Goal: Transaction & Acquisition: Book appointment/travel/reservation

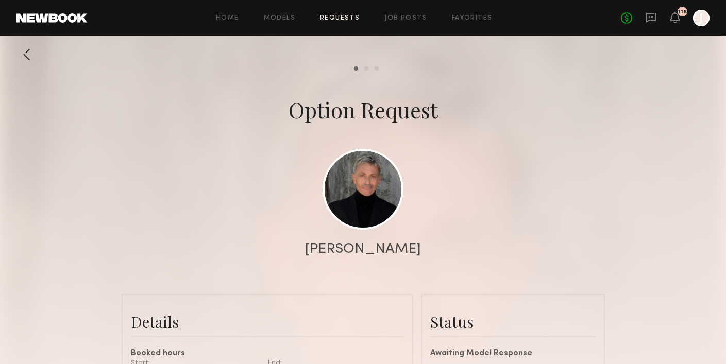
scroll to position [310, 0]
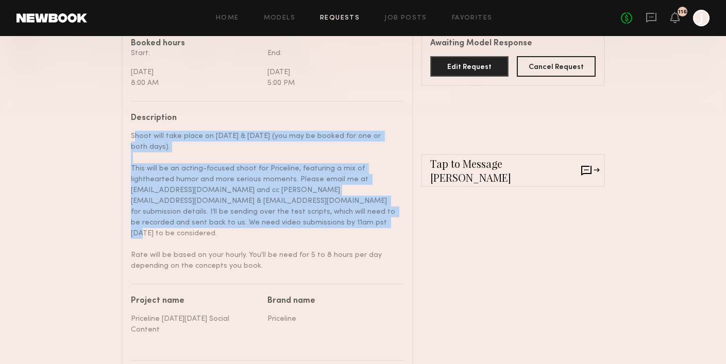
copy div "Shoot will take place on October 7th & 8th (you may be booked for one or both d…"
drag, startPoint x: 132, startPoint y: 132, endPoint x: 179, endPoint y: 219, distance: 98.8
click at [179, 219] on div "Shoot will take place on [DATE] & [DATE] (you may be booked for one or both day…" at bounding box center [263, 201] width 265 height 141
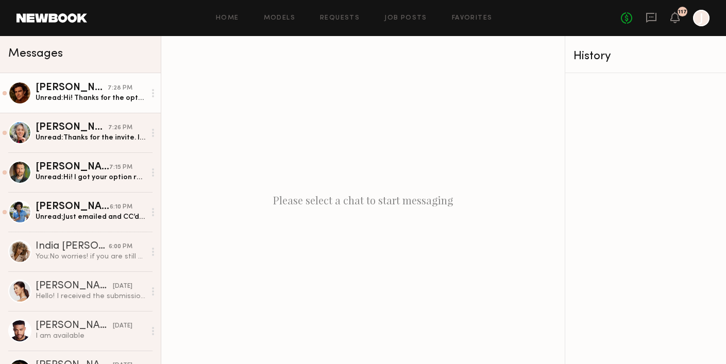
click at [90, 98] on div "Unread: Hi! Thanks for the option. I’m available on the 8th and certainly inter…" at bounding box center [91, 98] width 110 height 10
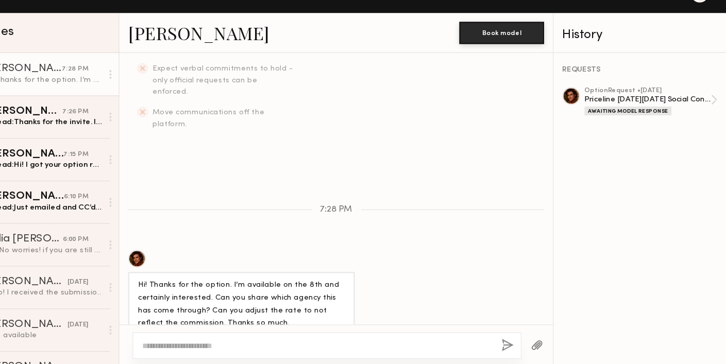
click at [242, 347] on textarea at bounding box center [345, 345] width 326 height 10
type textarea "*"
click at [308, 344] on textarea "**********" at bounding box center [345, 345] width 326 height 10
click at [392, 346] on textarea "**********" at bounding box center [345, 345] width 326 height 10
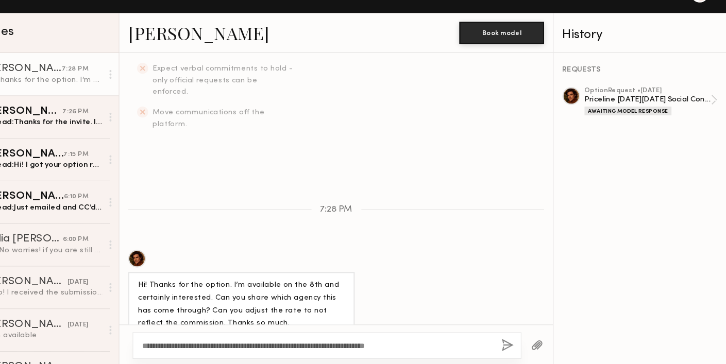
click at [401, 345] on textarea "**********" at bounding box center [345, 345] width 326 height 10
click at [469, 343] on textarea "**********" at bounding box center [345, 345] width 326 height 10
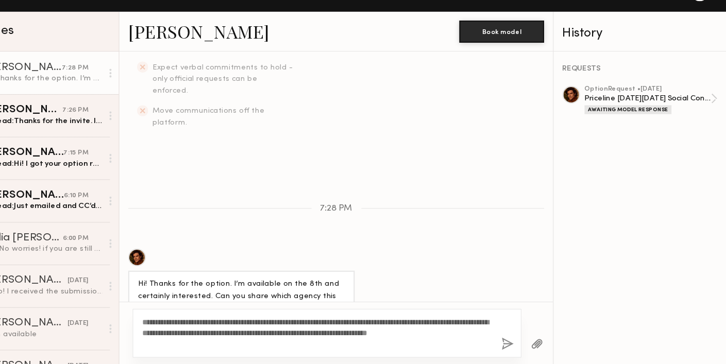
drag, startPoint x: 202, startPoint y: 345, endPoint x: 183, endPoint y: 318, distance: 32.9
click at [183, 318] on div "**********" at bounding box center [355, 335] width 362 height 45
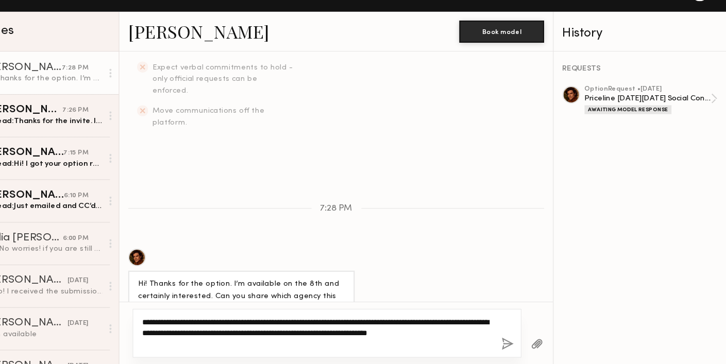
paste textarea "**********"
type textarea "**********"
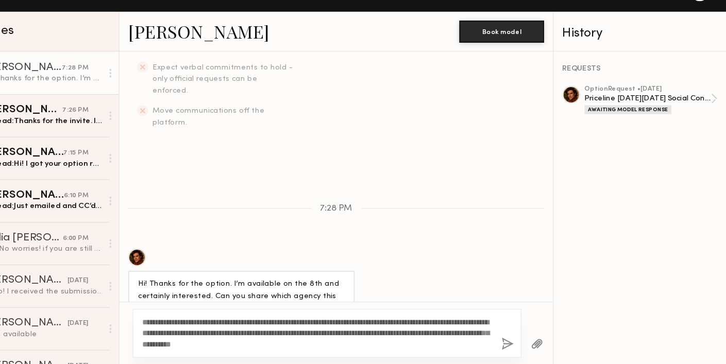
click at [520, 342] on button "button" at bounding box center [522, 345] width 11 height 13
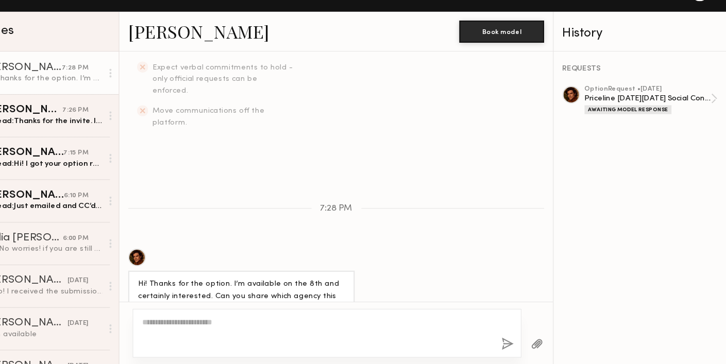
scroll to position [477, 0]
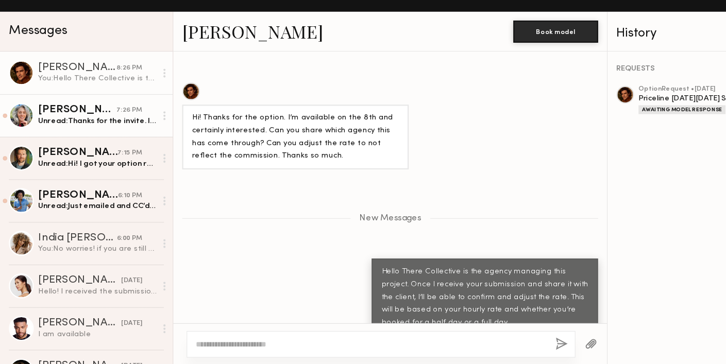
click at [78, 135] on div "Unread: Thanks for the invite. I’m already booked for October 7th" at bounding box center [91, 138] width 110 height 10
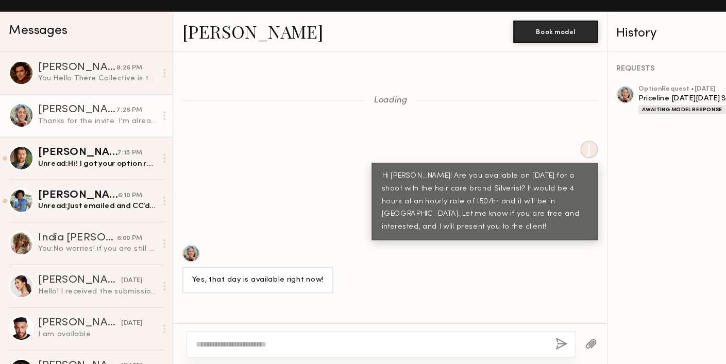
scroll to position [1455, 0]
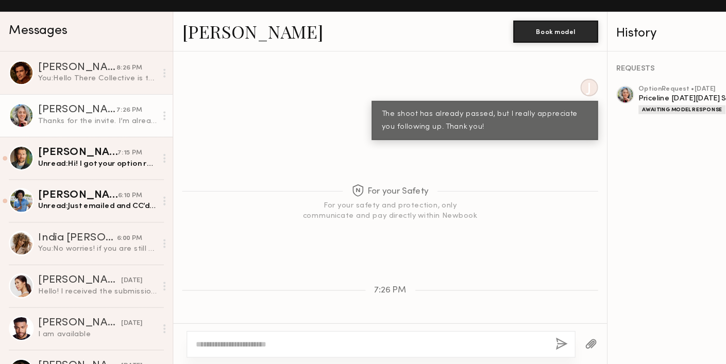
click at [246, 348] on textarea at bounding box center [345, 345] width 326 height 10
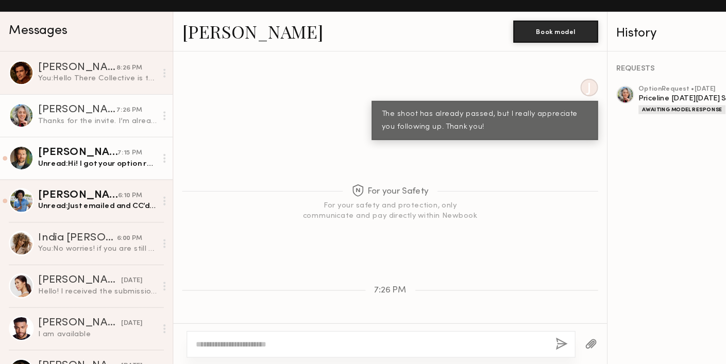
click at [62, 173] on div "Unread: Hi! I got your option request for Oct 7 (and possibly 8), but I have ju…" at bounding box center [91, 178] width 110 height 10
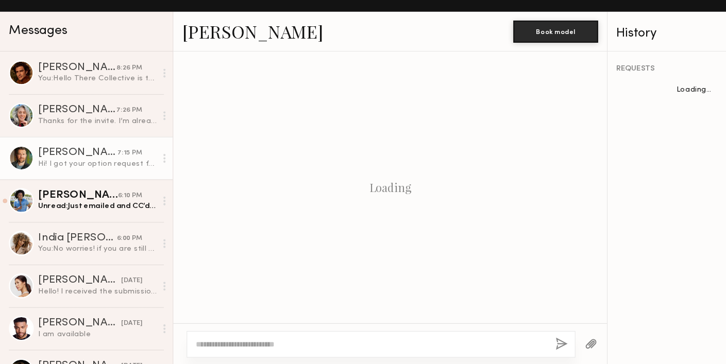
scroll to position [886, 0]
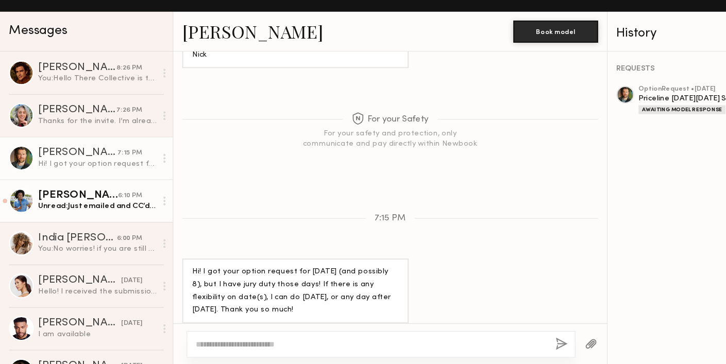
click at [107, 218] on div "Unread: Just emailed and CC’d the two other emails." at bounding box center [91, 217] width 110 height 10
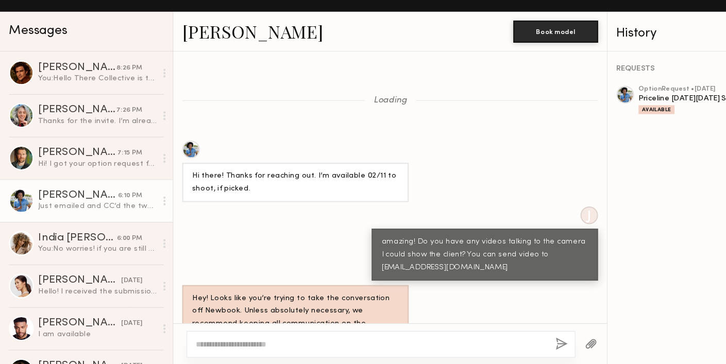
scroll to position [799, 0]
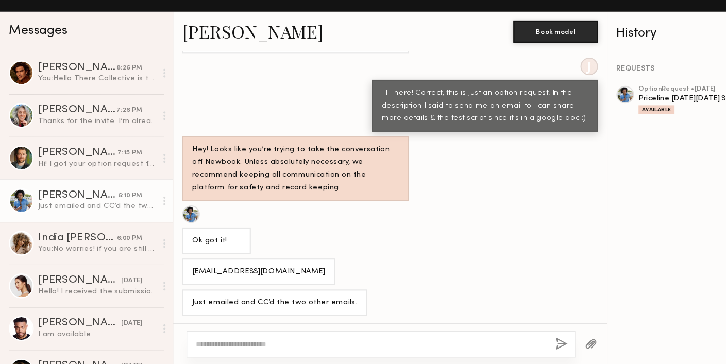
click at [222, 345] on textarea at bounding box center [345, 345] width 326 height 10
type textarea "**********"
click at [523, 344] on button "button" at bounding box center [522, 345] width 11 height 13
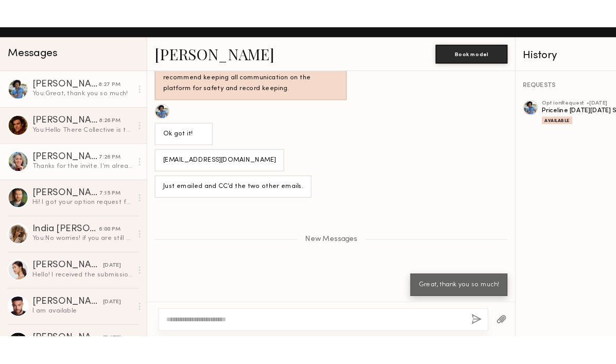
scroll to position [0, 0]
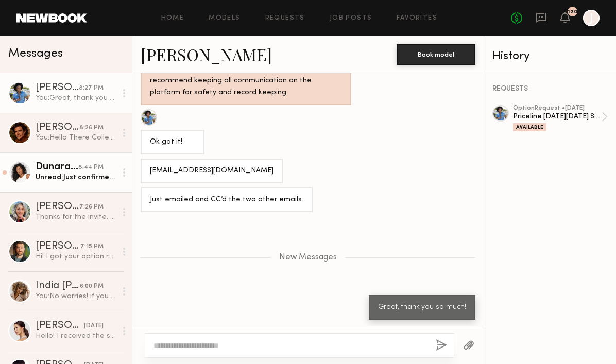
click at [72, 171] on div "Dunara S." at bounding box center [57, 167] width 43 height 10
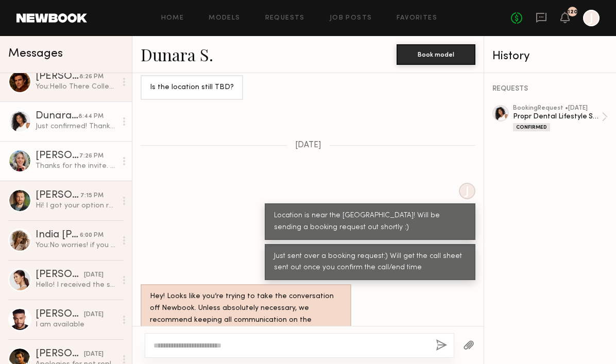
scroll to position [51, 0]
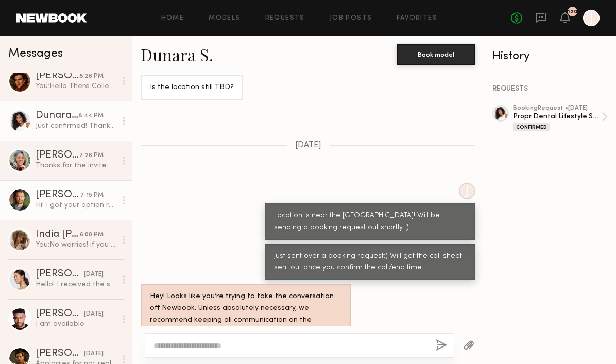
click at [72, 196] on div "[PERSON_NAME]" at bounding box center [58, 195] width 45 height 10
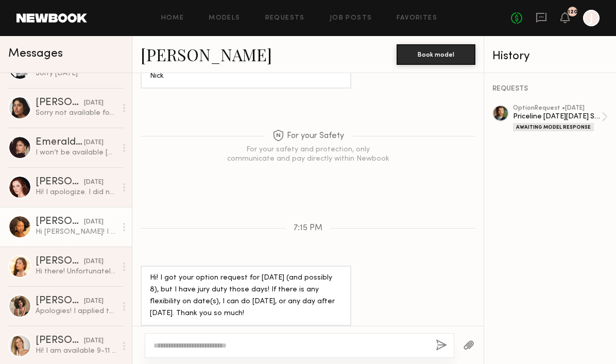
scroll to position [677, 0]
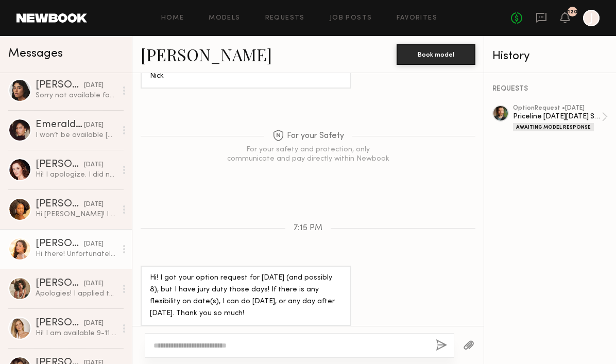
click at [60, 254] on div "Hi there! Unfortunately I’ve been booked for that day now! Please let me know i…" at bounding box center [76, 254] width 81 height 10
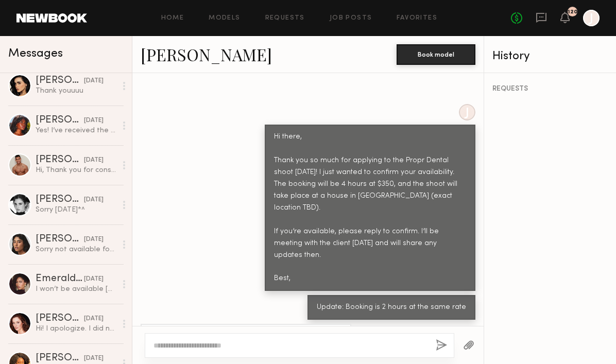
scroll to position [524, 0]
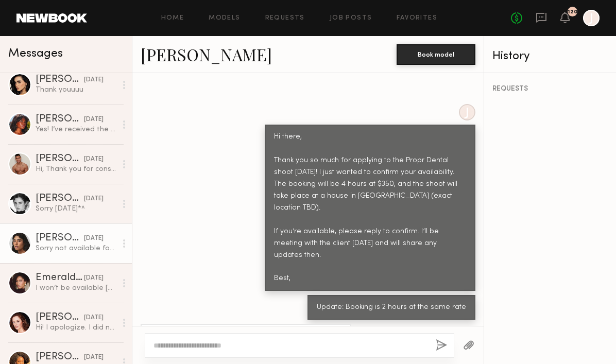
click at [52, 232] on link "Camila R. 09/30/2025 Sorry not available for shoot tomorrow" at bounding box center [66, 244] width 132 height 40
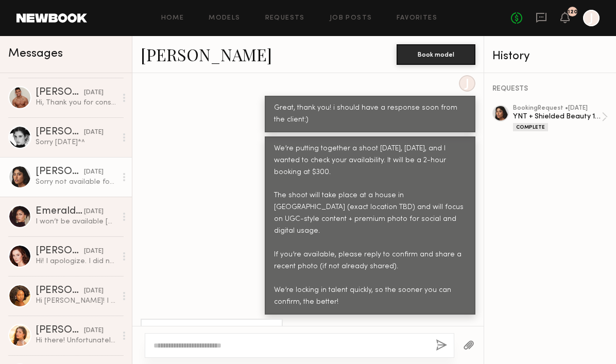
scroll to position [591, 0]
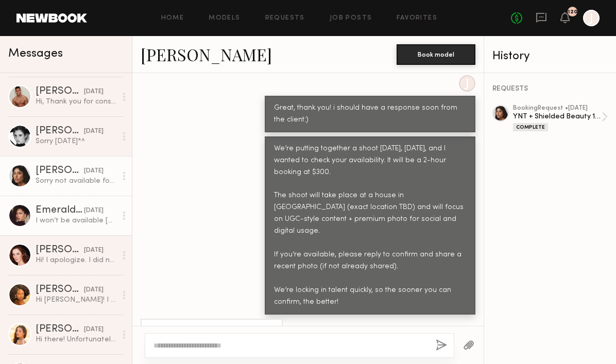
click at [59, 224] on div "I won’t be available tomorrow, but thank you for considering me!" at bounding box center [76, 221] width 81 height 10
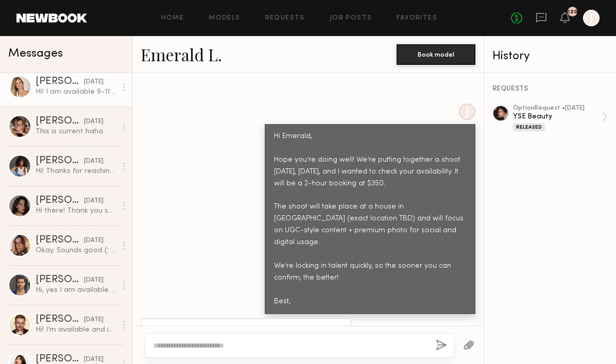
scroll to position [926, 0]
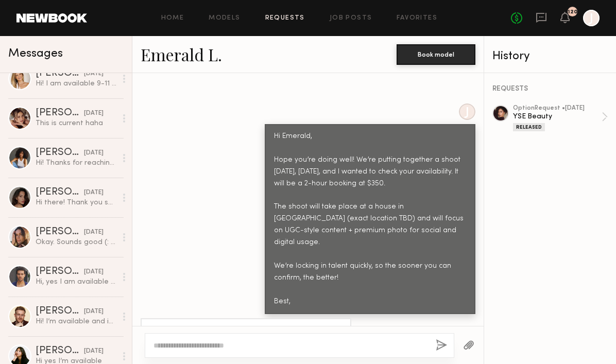
click at [289, 16] on link "Requests" at bounding box center [285, 18] width 40 height 7
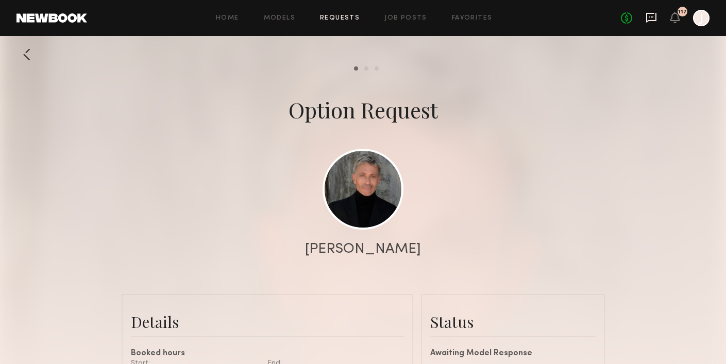
click at [650, 17] on icon at bounding box center [651, 16] width 4 height 1
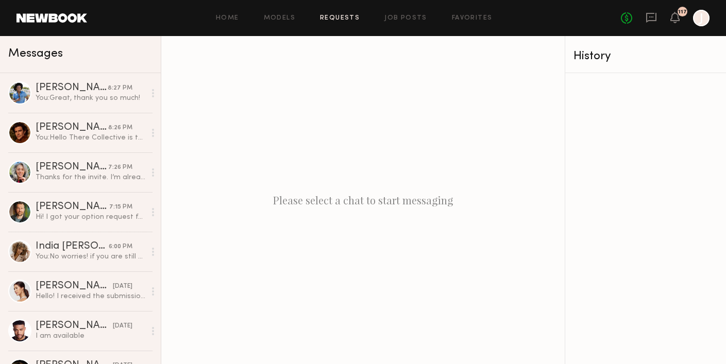
click at [348, 19] on link "Requests" at bounding box center [340, 18] width 40 height 7
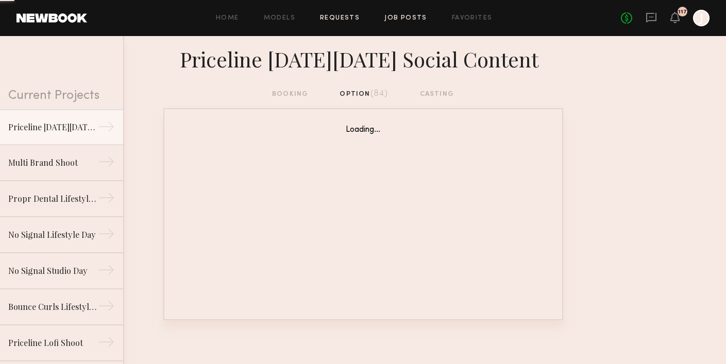
click at [402, 19] on link "Job Posts" at bounding box center [405, 18] width 43 height 7
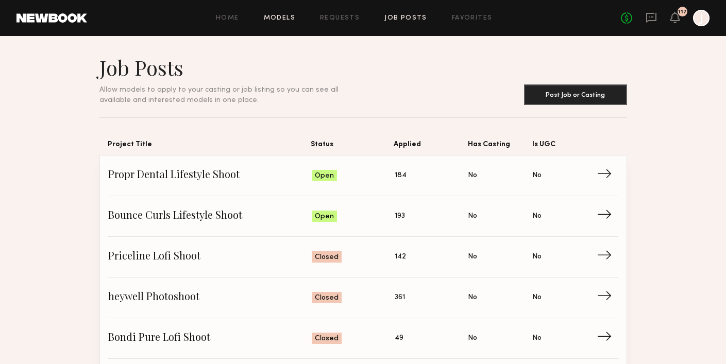
click at [279, 20] on link "Models" at bounding box center [279, 18] width 31 height 7
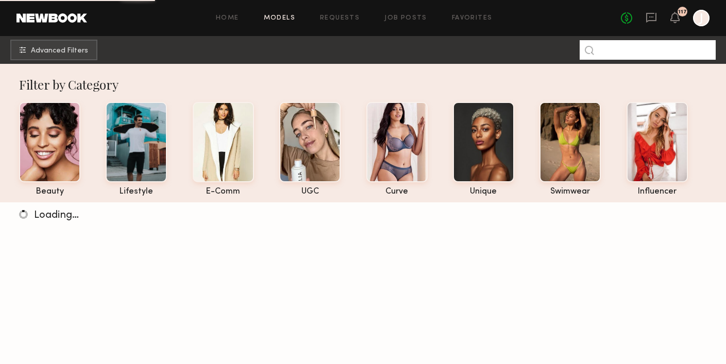
click at [629, 58] on input at bounding box center [647, 50] width 136 height 20
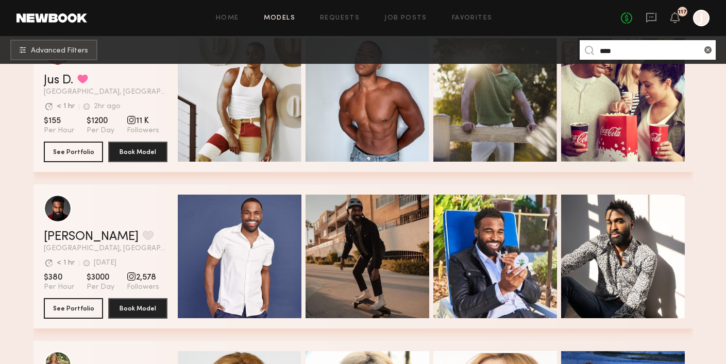
scroll to position [414, 0]
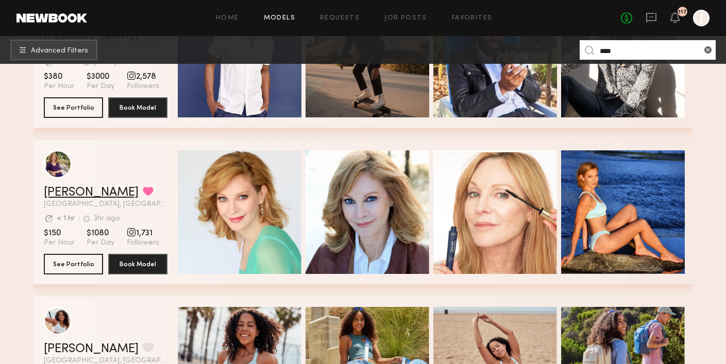
type input "****"
click at [66, 192] on link "Avis W." at bounding box center [91, 192] width 95 height 12
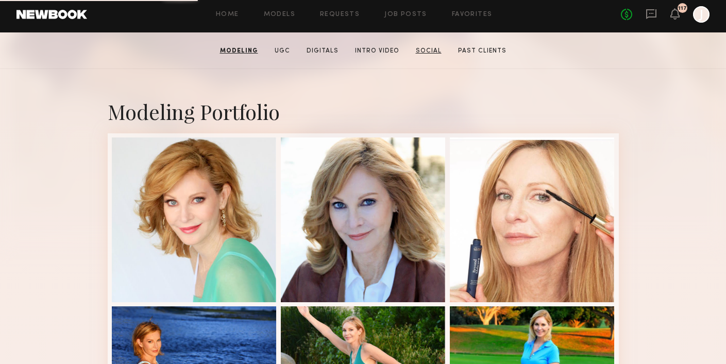
click at [424, 54] on link "Social" at bounding box center [428, 50] width 34 height 9
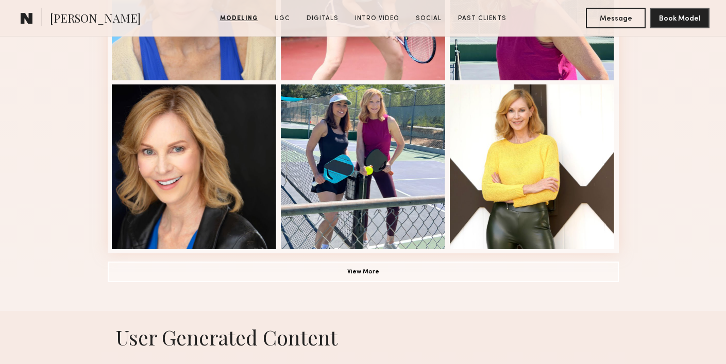
scroll to position [710, 0]
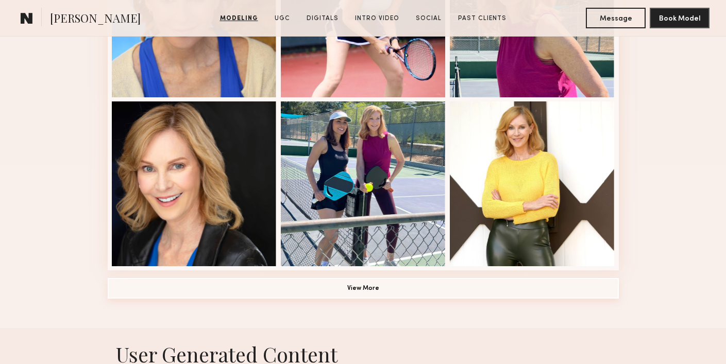
click at [352, 291] on button "View More" at bounding box center [363, 288] width 511 height 21
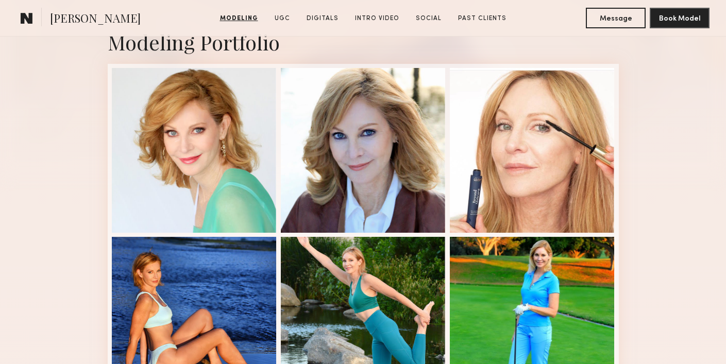
scroll to position [443, 0]
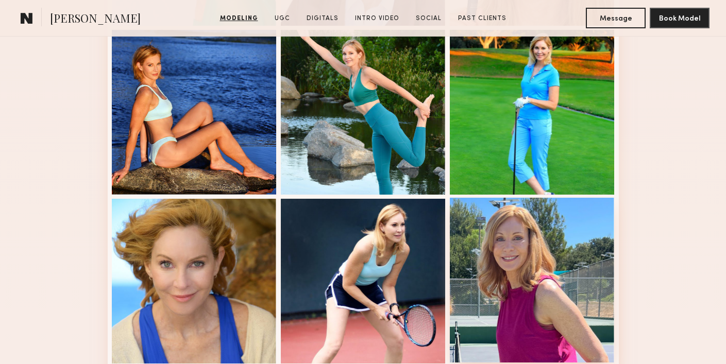
click at [547, 259] on div at bounding box center [532, 280] width 165 height 165
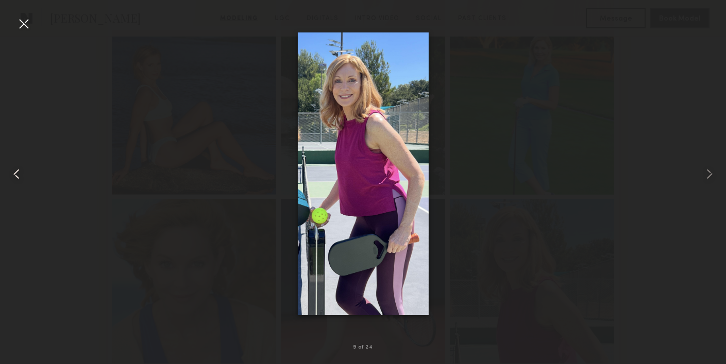
click at [9, 26] on div at bounding box center [14, 173] width 29 height 315
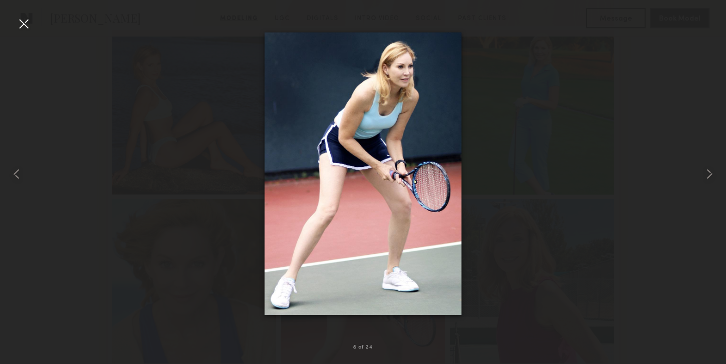
click at [23, 25] on div at bounding box center [23, 23] width 16 height 16
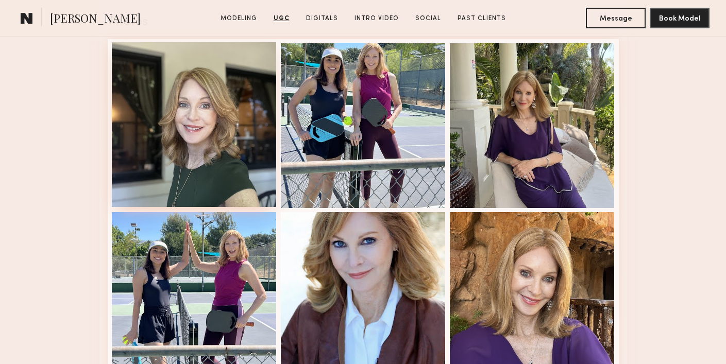
scroll to position [1953, 0]
click at [184, 145] on div at bounding box center [194, 124] width 165 height 165
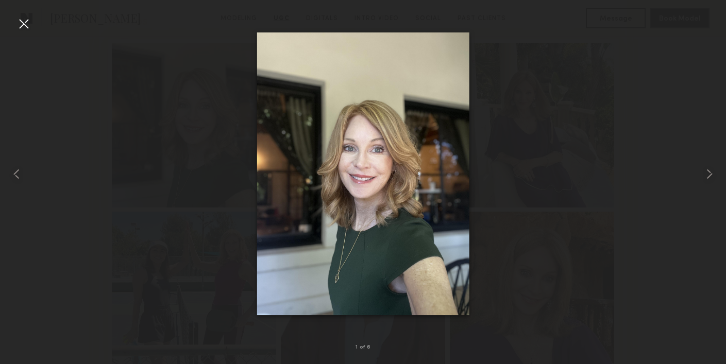
click at [28, 28] on div at bounding box center [23, 23] width 16 height 16
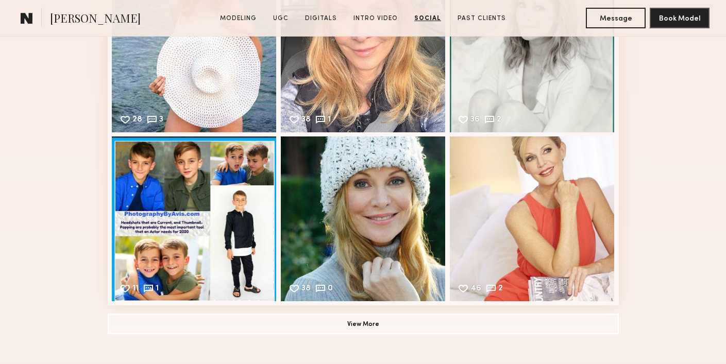
scroll to position [3896, 0]
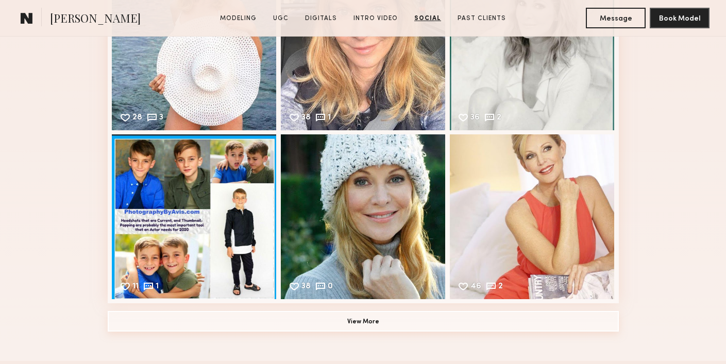
click at [197, 318] on button "View More" at bounding box center [363, 321] width 511 height 21
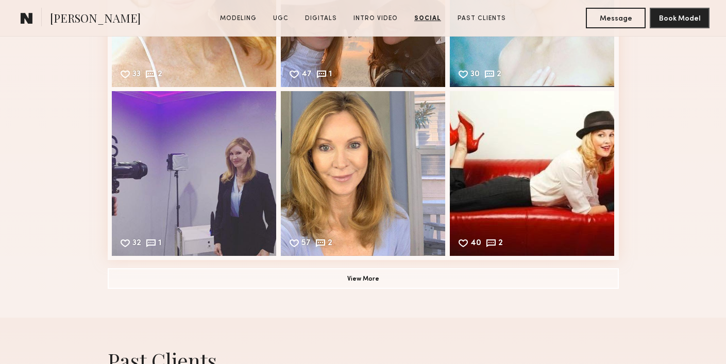
scroll to position [4287, 0]
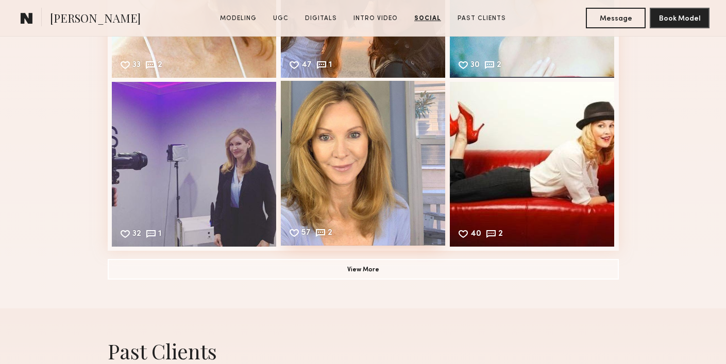
click at [380, 167] on div "57 2 Likes & comments displayed to show model’s engagement" at bounding box center [363, 163] width 165 height 165
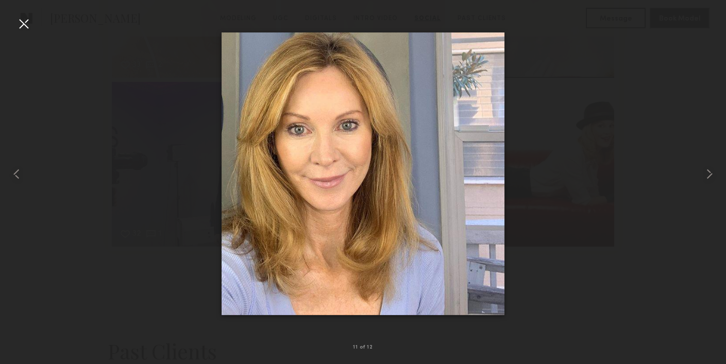
click at [28, 30] on div at bounding box center [23, 23] width 16 height 16
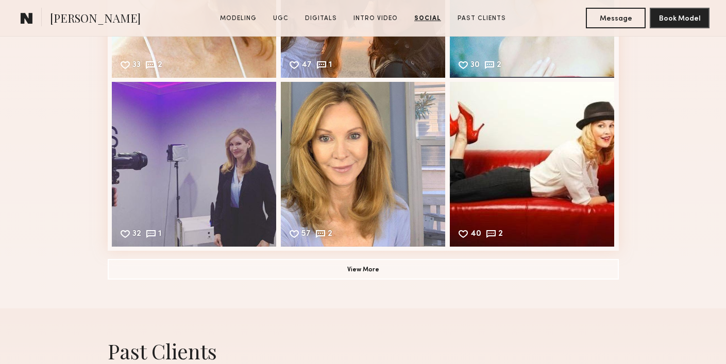
scroll to position [4284, 0]
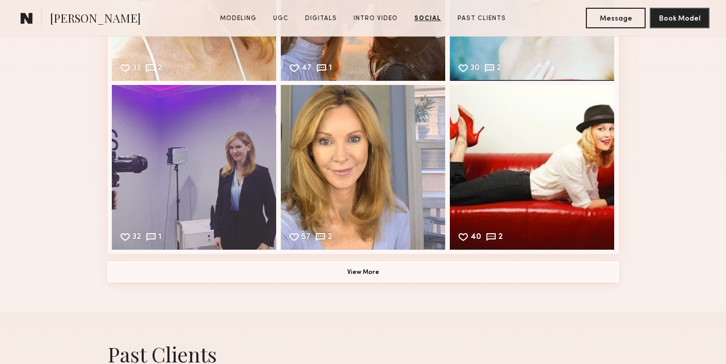
click at [152, 274] on button "View More" at bounding box center [363, 272] width 511 height 21
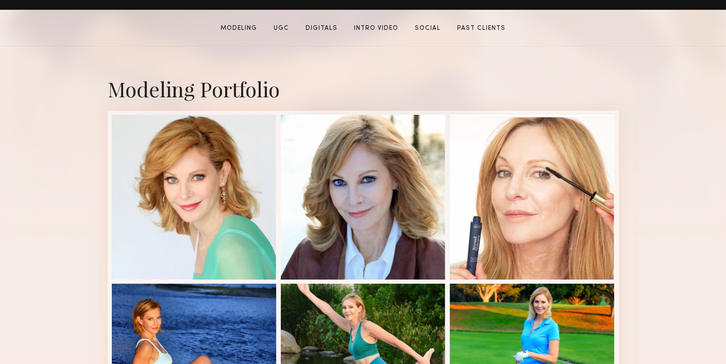
scroll to position [193, 0]
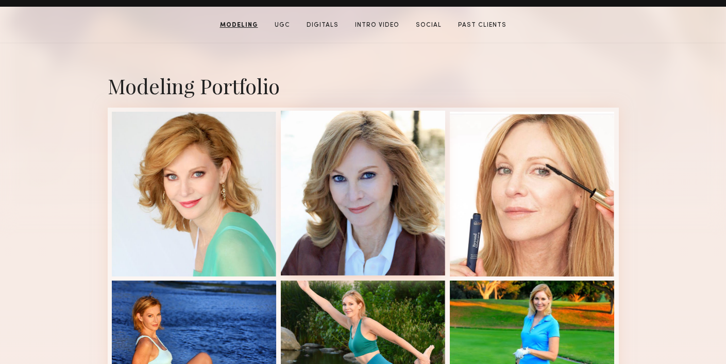
click at [343, 212] on div at bounding box center [363, 193] width 165 height 165
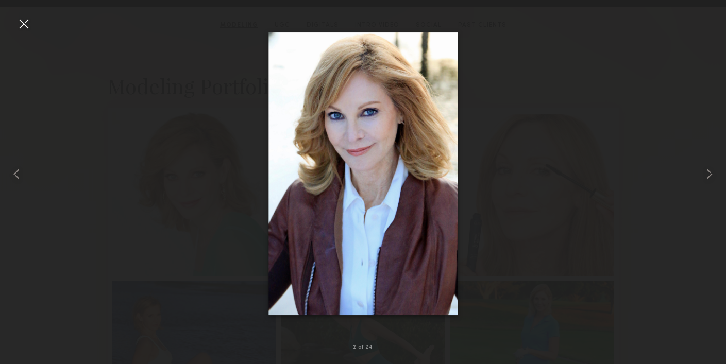
click at [26, 19] on div at bounding box center [23, 23] width 16 height 16
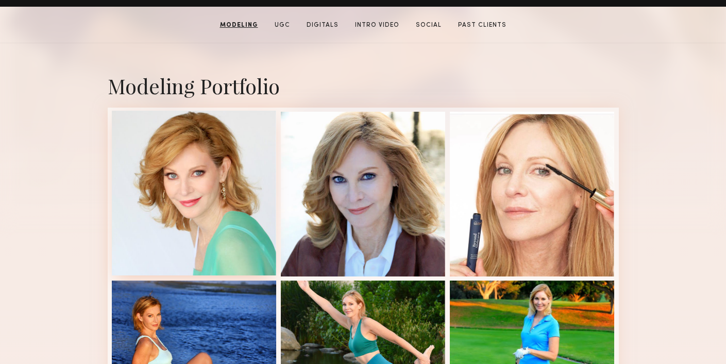
scroll to position [0, 0]
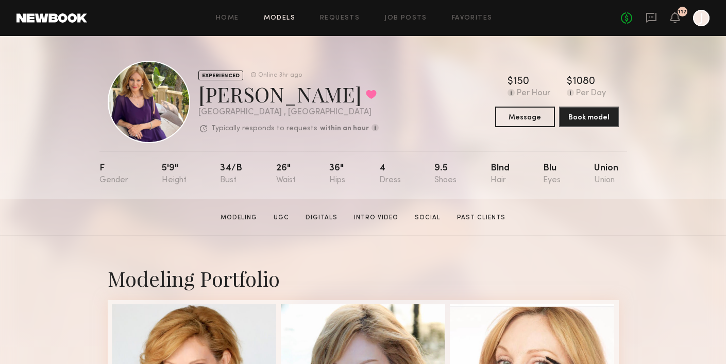
click at [286, 15] on link "Models" at bounding box center [279, 18] width 31 height 7
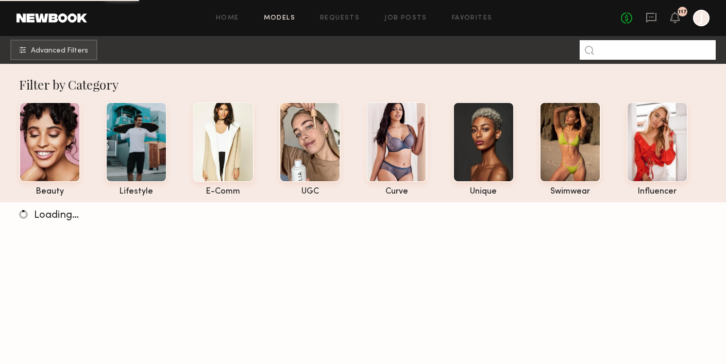
click at [625, 54] on input at bounding box center [647, 50] width 136 height 20
paste input "******"
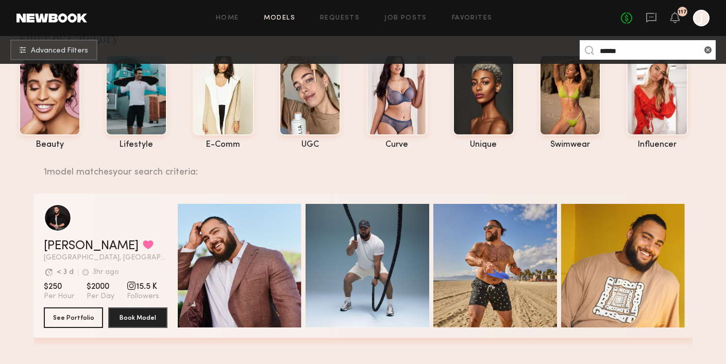
scroll to position [51, 0]
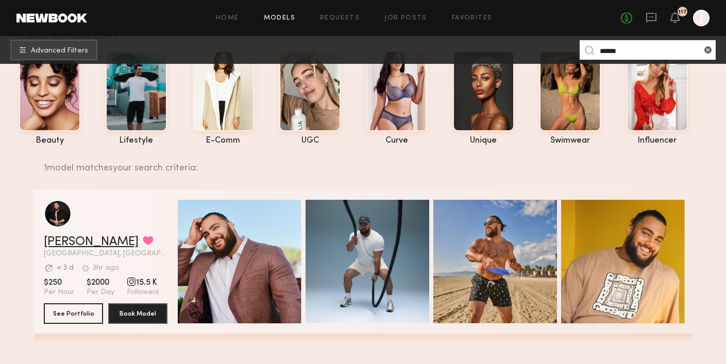
type input "******"
click at [63, 244] on link "[PERSON_NAME]" at bounding box center [91, 242] width 95 height 12
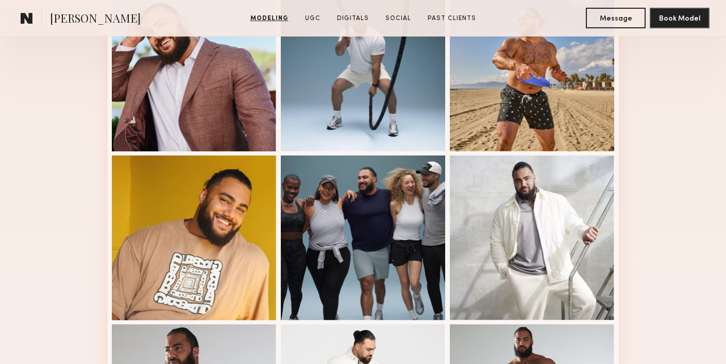
scroll to position [318, 0]
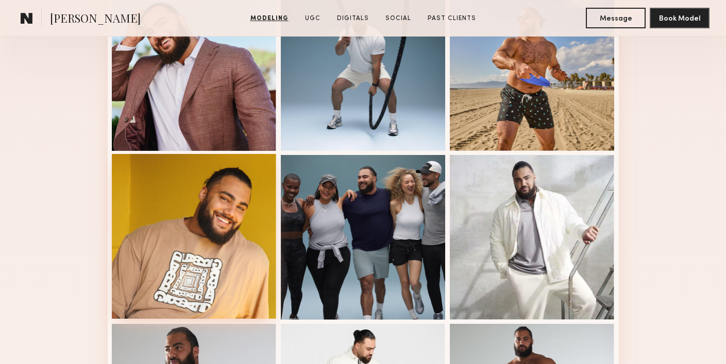
click at [217, 228] on div at bounding box center [194, 236] width 165 height 165
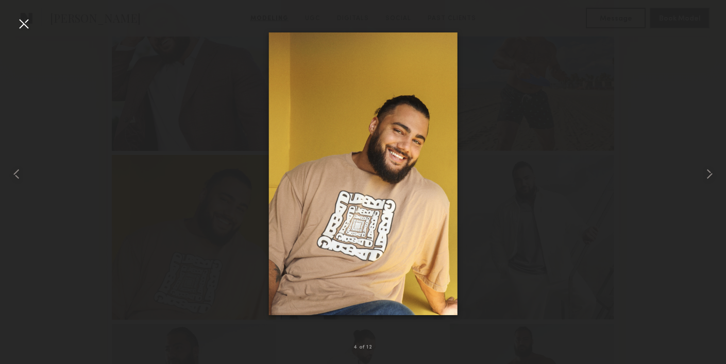
click at [23, 24] on div at bounding box center [23, 23] width 16 height 16
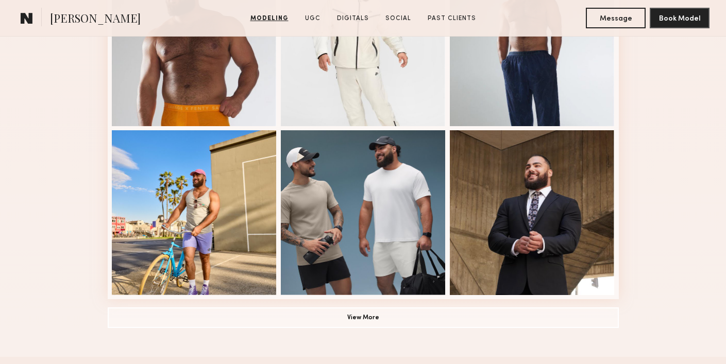
scroll to position [677, 0]
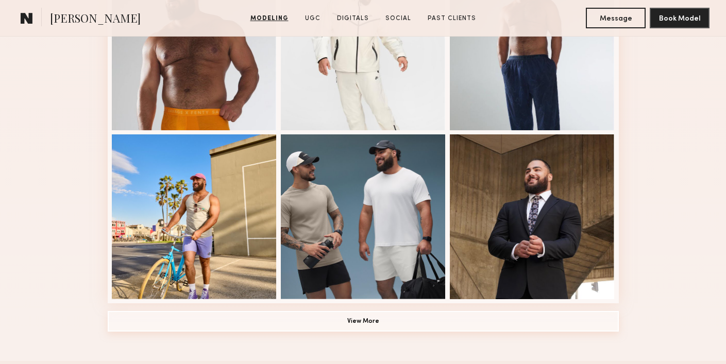
click at [181, 324] on button "View More" at bounding box center [363, 321] width 511 height 21
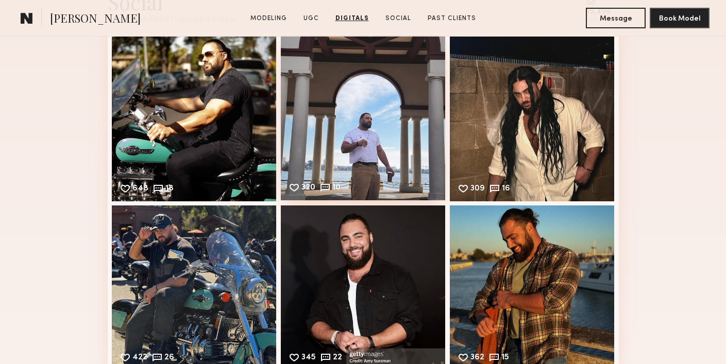
scroll to position [2366, 0]
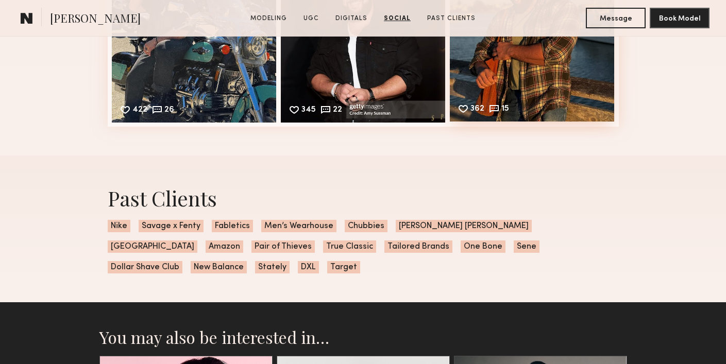
click at [543, 64] on div "362 15 Likes & comments displayed to show model’s engagement" at bounding box center [532, 39] width 165 height 165
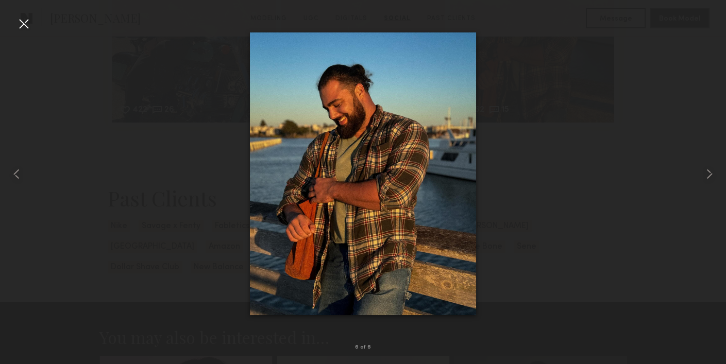
click at [22, 22] on div at bounding box center [23, 23] width 16 height 16
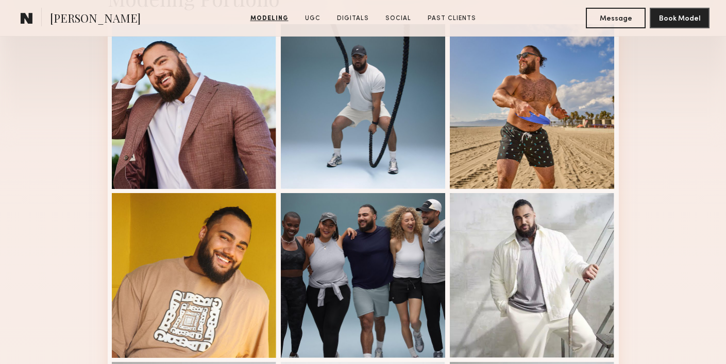
scroll to position [200, 0]
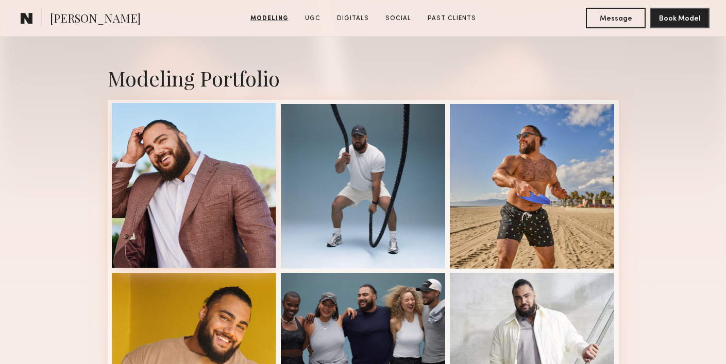
click at [173, 187] on div at bounding box center [194, 185] width 165 height 165
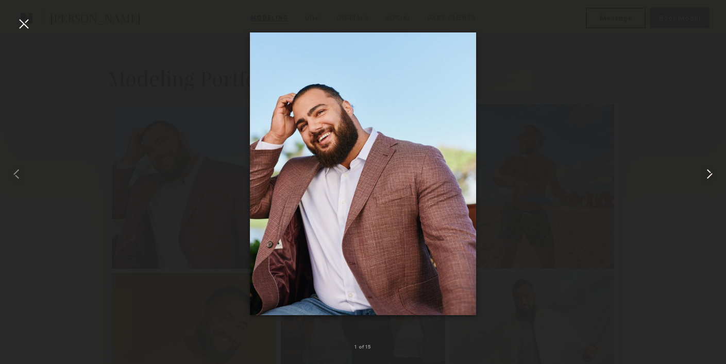
click at [710, 173] on common-icon at bounding box center [709, 174] width 16 height 16
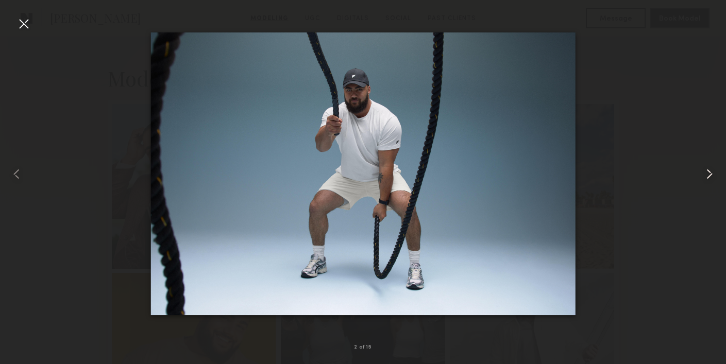
click at [710, 172] on common-icon at bounding box center [709, 174] width 16 height 16
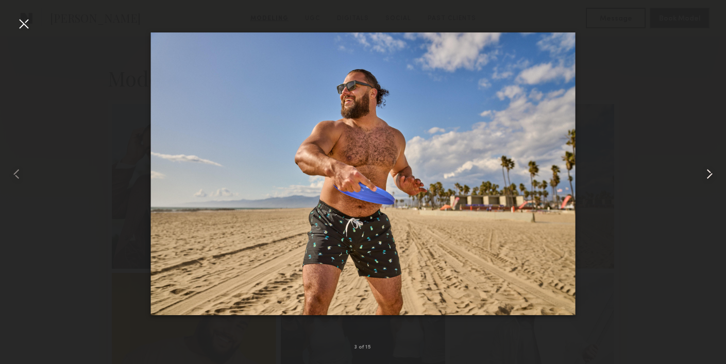
click at [710, 172] on common-icon at bounding box center [709, 174] width 16 height 16
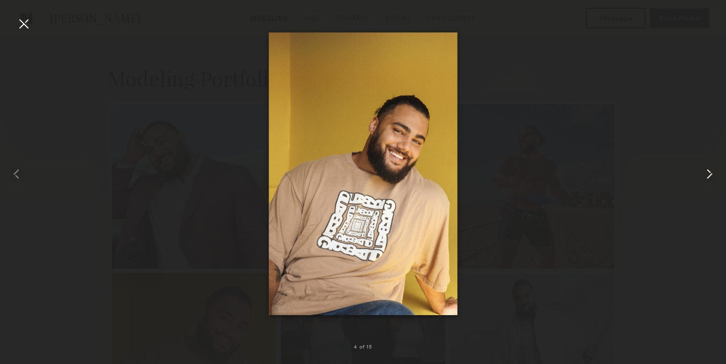
click at [710, 172] on common-icon at bounding box center [709, 174] width 16 height 16
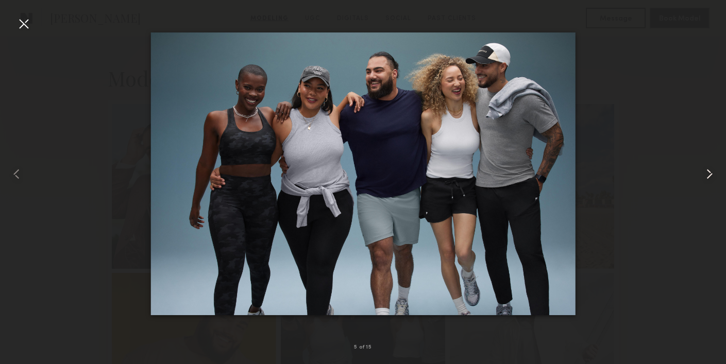
click at [710, 172] on common-icon at bounding box center [709, 174] width 16 height 16
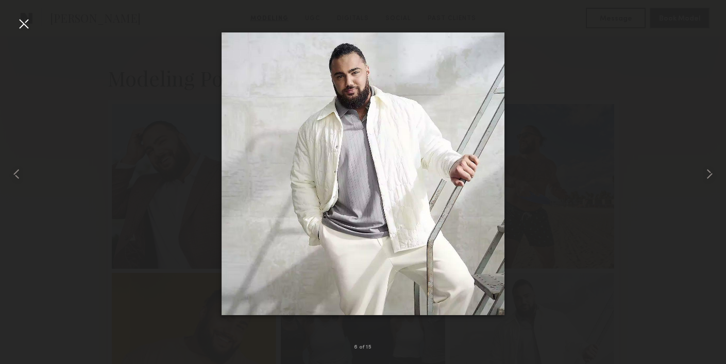
click at [24, 27] on div at bounding box center [23, 23] width 16 height 16
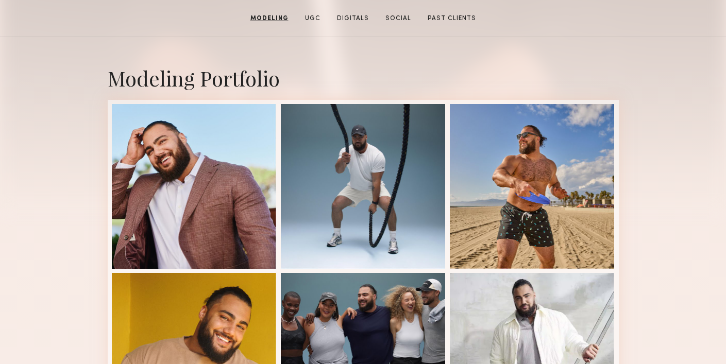
scroll to position [0, 0]
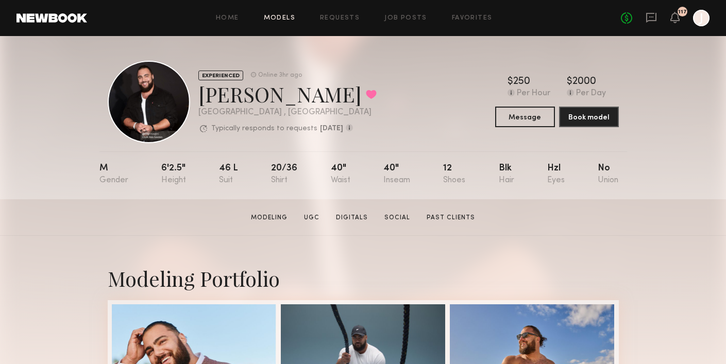
click at [274, 21] on link "Models" at bounding box center [279, 18] width 31 height 7
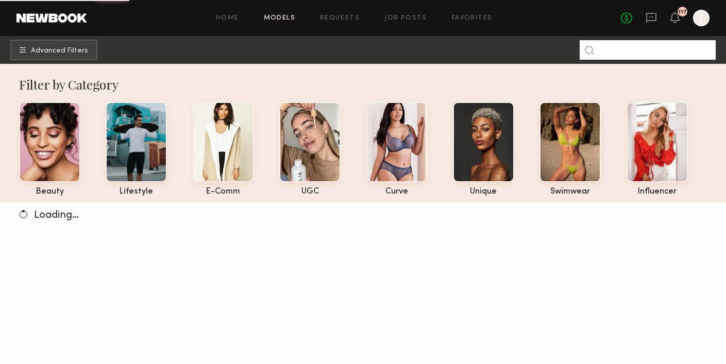
click at [639, 51] on input at bounding box center [647, 50] width 136 height 20
paste input "****"
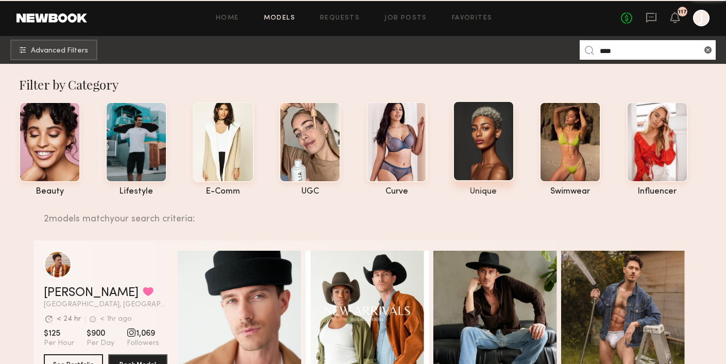
scroll to position [96, 0]
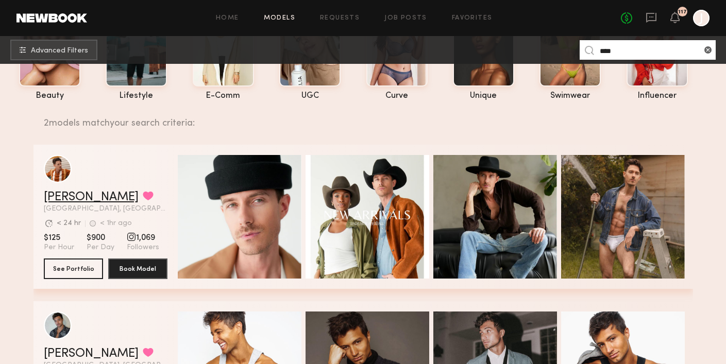
type input "****"
click at [60, 194] on link "[PERSON_NAME]" at bounding box center [91, 197] width 95 height 12
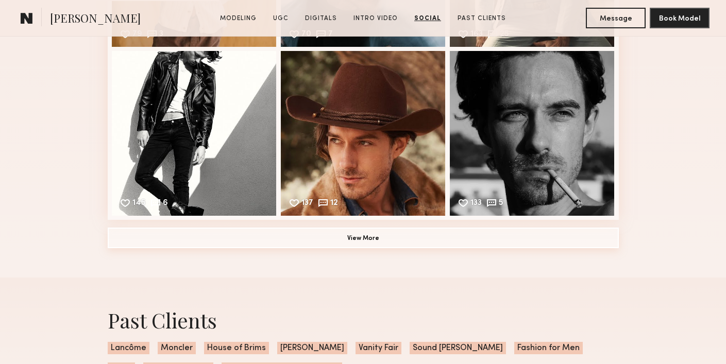
scroll to position [2348, 0]
click at [195, 241] on button "View More" at bounding box center [363, 237] width 511 height 21
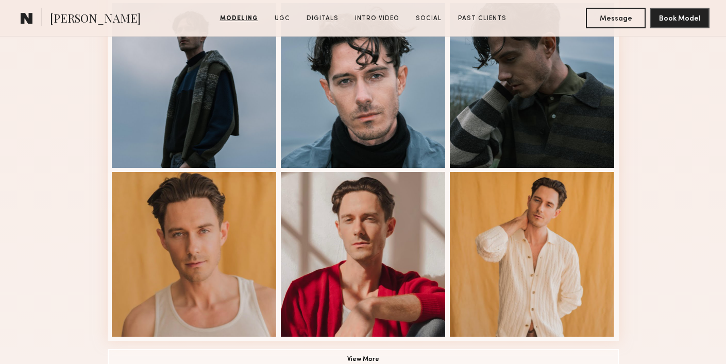
scroll to position [640, 0]
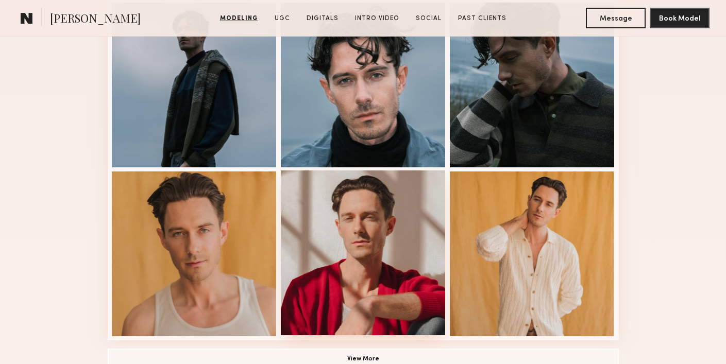
click at [313, 255] on div at bounding box center [363, 252] width 165 height 165
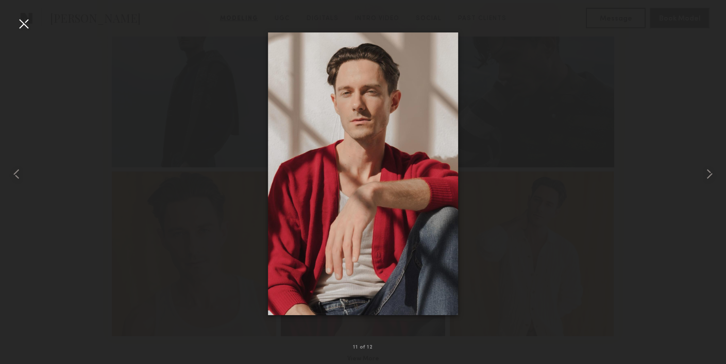
click at [16, 9] on nb-gallery-light "11 of 12" at bounding box center [363, 182] width 726 height 364
click at [20, 24] on div at bounding box center [23, 23] width 16 height 16
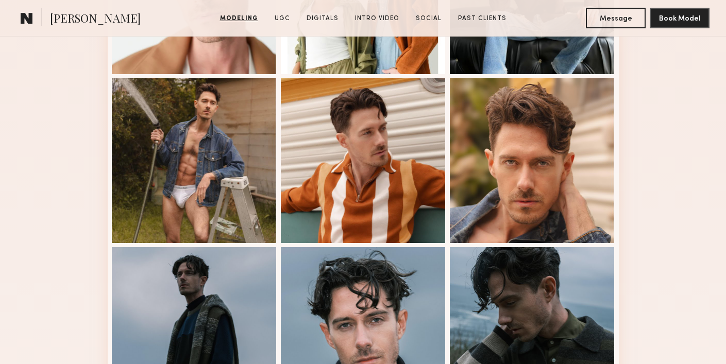
scroll to position [386, 0]
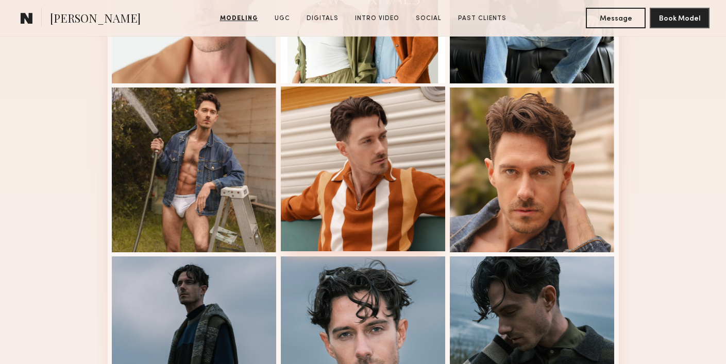
click at [321, 140] on div at bounding box center [363, 169] width 165 height 165
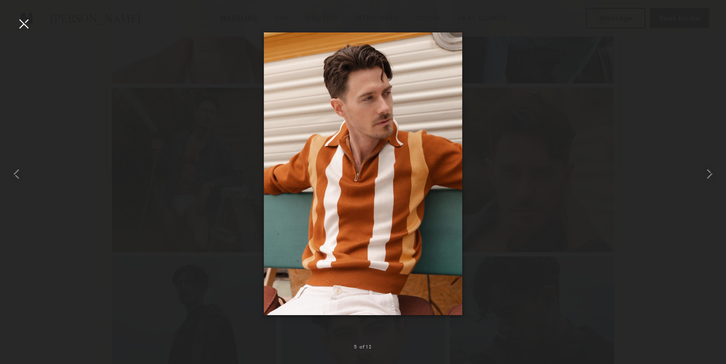
click at [34, 35] on div at bounding box center [363, 173] width 726 height 315
click at [28, 25] on div at bounding box center [23, 23] width 16 height 16
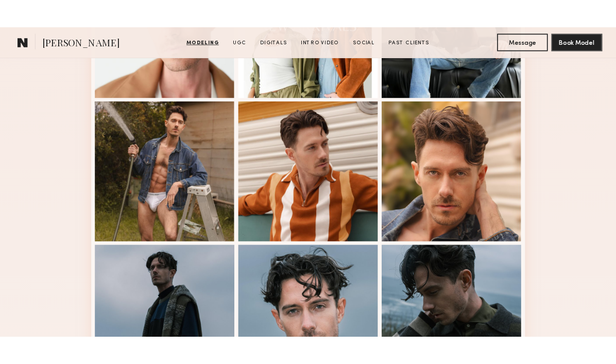
scroll to position [198, 0]
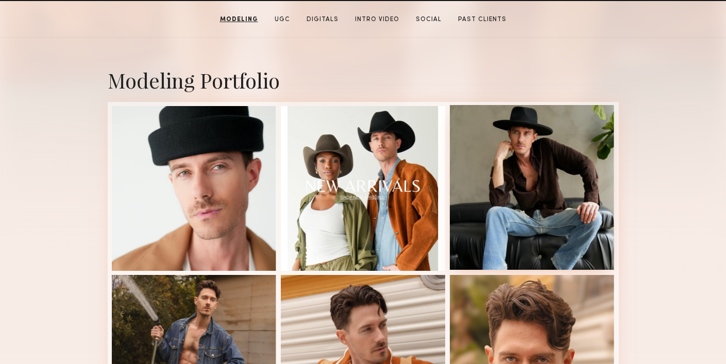
click at [539, 179] on div at bounding box center [532, 187] width 165 height 165
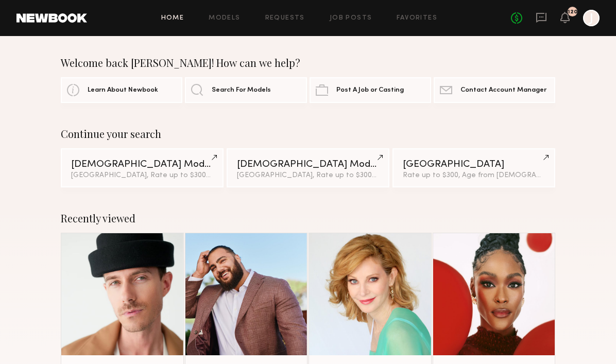
click at [542, 12] on icon at bounding box center [541, 17] width 11 height 11
click at [538, 16] on icon at bounding box center [541, 17] width 11 height 11
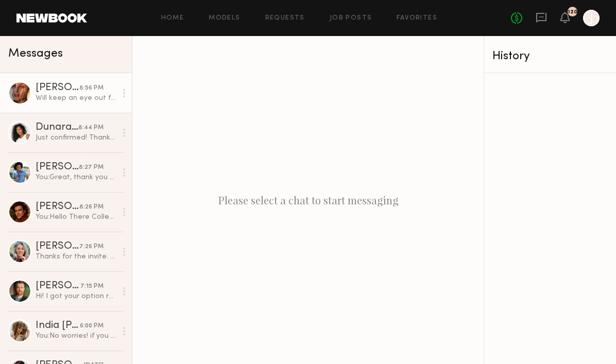
click at [72, 90] on div "[PERSON_NAME]" at bounding box center [58, 88] width 44 height 10
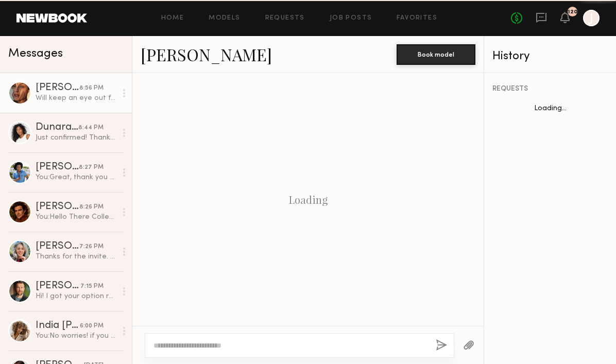
scroll to position [1248, 0]
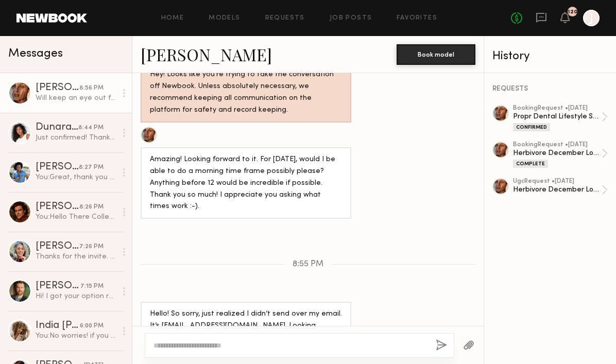
click at [210, 344] on textarea at bounding box center [290, 345] width 274 height 10
type textarea "*"
type textarea "**********"
click at [447, 345] on div "**********" at bounding box center [300, 345] width 310 height 25
click at [439, 345] on button "button" at bounding box center [441, 345] width 11 height 13
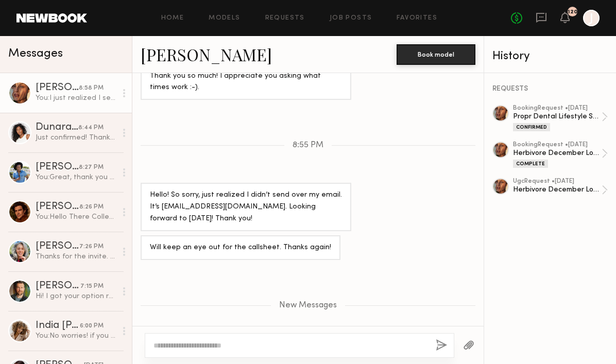
scroll to position [1338, 0]
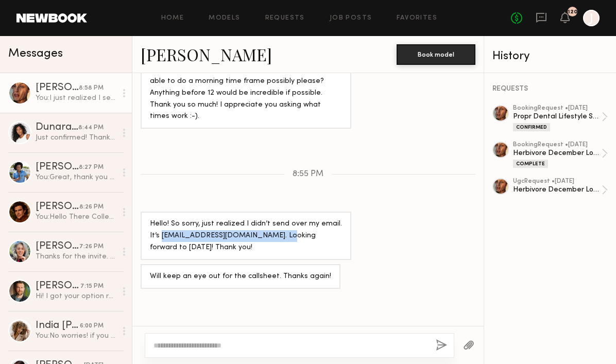
drag, startPoint x: 150, startPoint y: 175, endPoint x: 259, endPoint y: 177, distance: 108.7
click at [259, 218] on div "Hello! So sorry, just realized I didn’t send over my email. It’s [EMAIL_ADDRESS…" at bounding box center [246, 236] width 192 height 36
copy div "[EMAIL_ADDRESS][DOMAIN_NAME]"
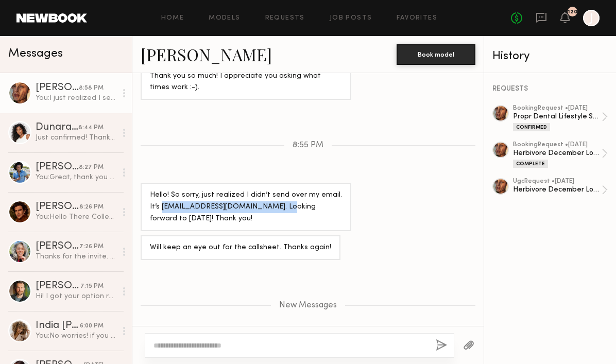
copy div "[EMAIL_ADDRESS][DOMAIN_NAME]"
click at [190, 264] on div "New Messages" at bounding box center [307, 303] width 351 height 79
click at [165, 58] on link "[PERSON_NAME]" at bounding box center [206, 54] width 131 height 22
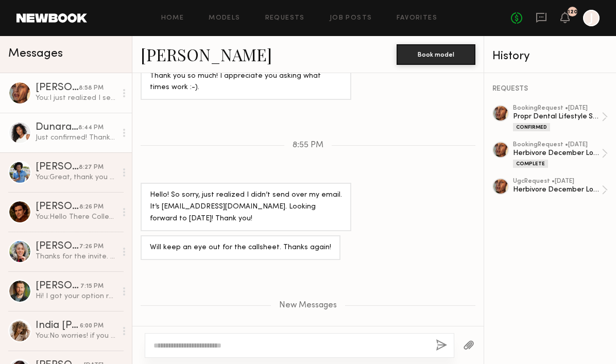
click at [66, 130] on div "Dunara S." at bounding box center [57, 128] width 43 height 10
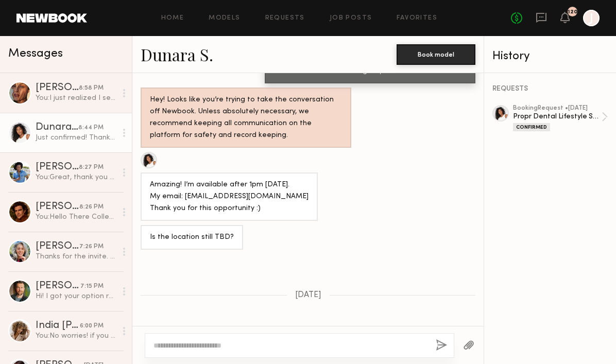
scroll to position [885, 0]
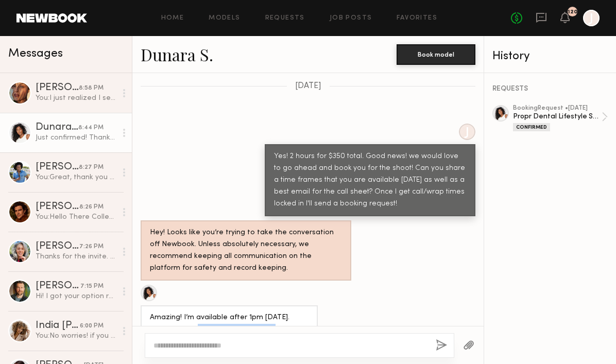
drag, startPoint x: 184, startPoint y: 273, endPoint x: 263, endPoint y: 274, distance: 78.3
click at [263, 312] on div "Amazing! I’m available after 1pm on Friday. My email: dunarass@gmail.com Thank …" at bounding box center [229, 330] width 159 height 36
copy div "dunarass@gmail.com"
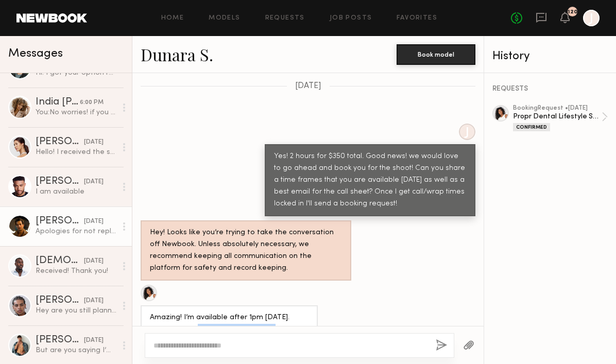
scroll to position [226, 0]
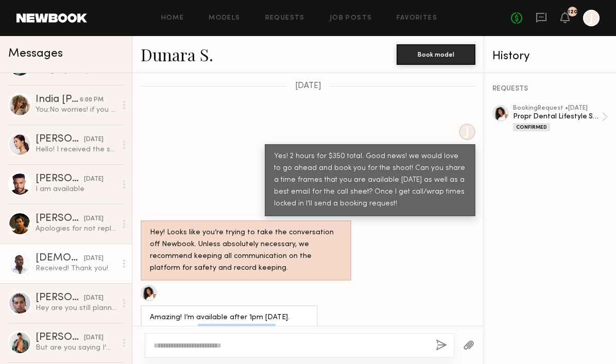
click at [65, 257] on div "Ezekiel A." at bounding box center [60, 258] width 48 height 10
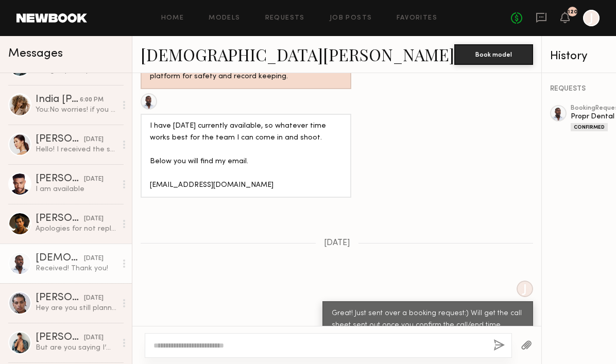
scroll to position [934, 0]
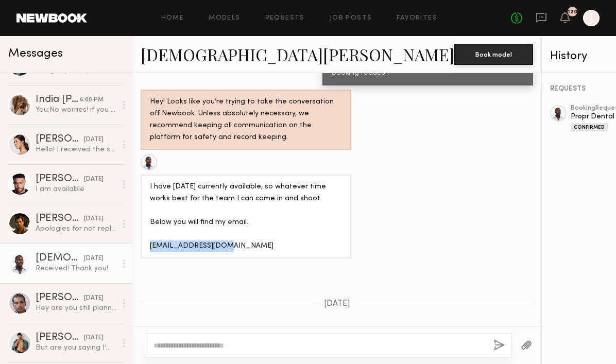
drag, startPoint x: 151, startPoint y: 201, endPoint x: 246, endPoint y: 202, distance: 95.3
click at [247, 202] on div "I have Friday currently available, so whatever time works best for the team I c…" at bounding box center [246, 216] width 192 height 71
copy div "ajeigbee@icloud.com"
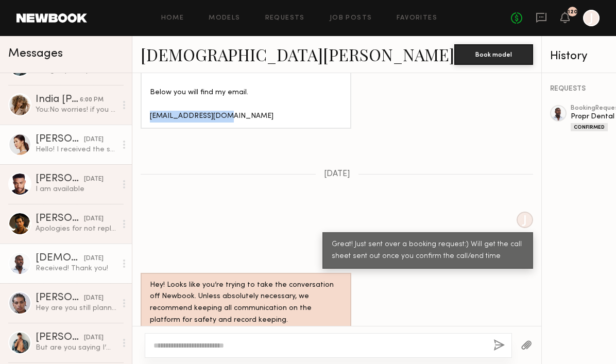
scroll to position [0, 0]
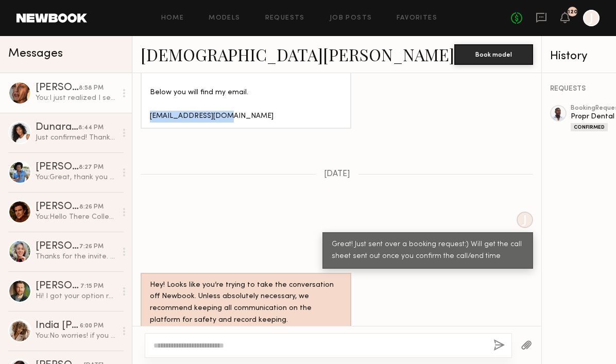
click at [71, 79] on link "Nicole C. 8:58 PM You: I just realized I sent it to the wrong email! I will cha…" at bounding box center [66, 93] width 132 height 40
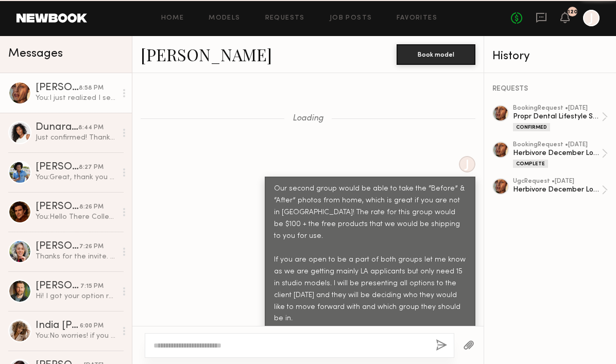
scroll to position [1289, 0]
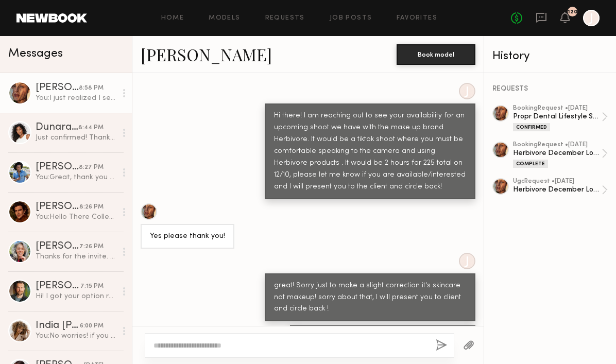
scroll to position [5778, 0]
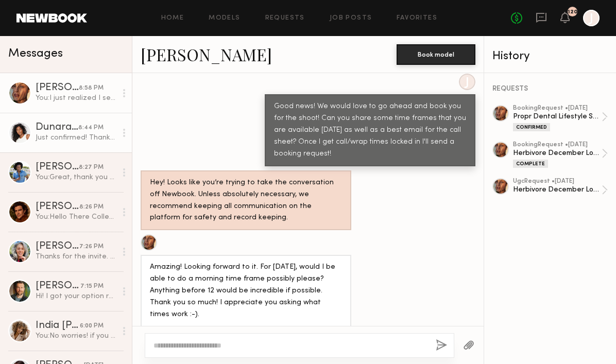
click at [82, 144] on link "Dunara S. 8:44 PM Just confirmed! Thank you!" at bounding box center [66, 133] width 132 height 40
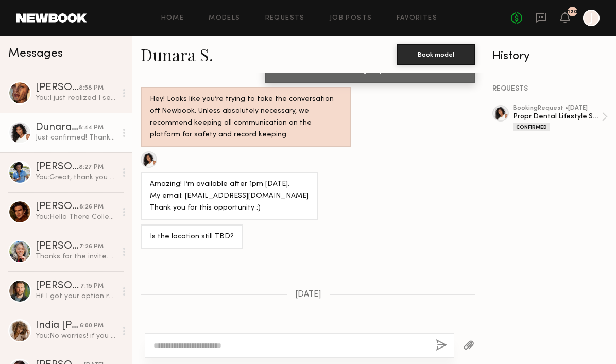
scroll to position [992, 0]
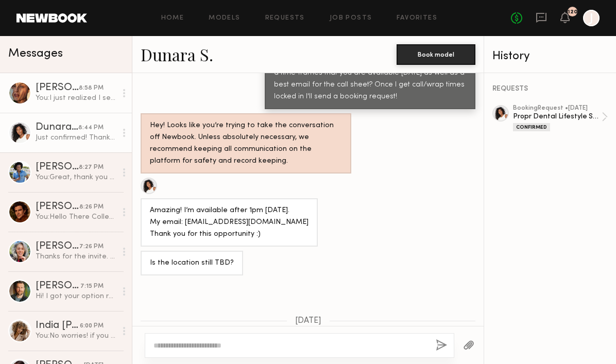
click at [77, 98] on div "You: I just realized I sent it to the wrong email! I will change that right now…" at bounding box center [76, 98] width 81 height 10
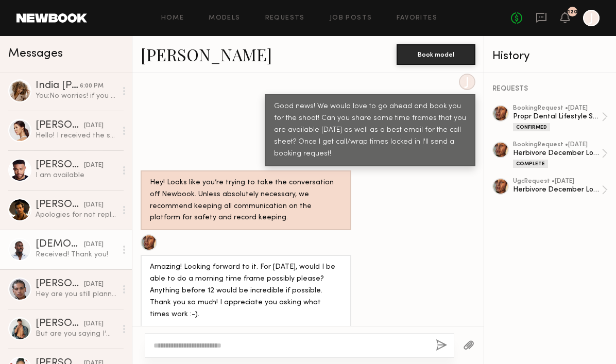
scroll to position [241, 0]
click at [51, 253] on div "Received! Thank you!" at bounding box center [76, 254] width 81 height 10
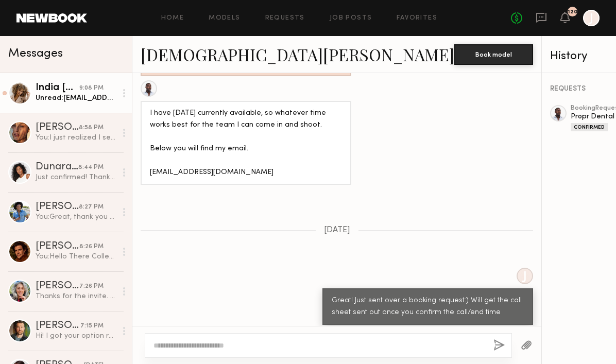
click at [74, 108] on link "India Rae H. 9:08 PM Unread: Rae.india@yahoo.com" at bounding box center [66, 93] width 132 height 40
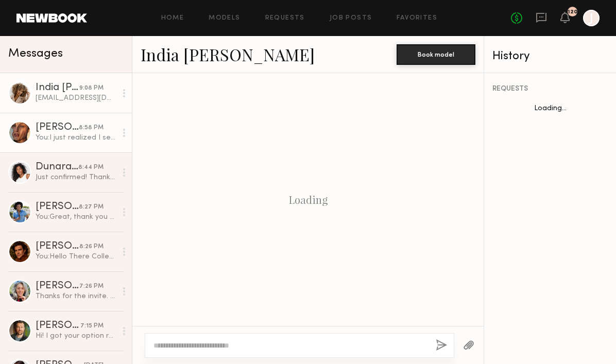
scroll to position [1359, 0]
click at [66, 143] on link "Nicole C. 8:58 PM You: I just realized I sent it to the wrong email! I will cha…" at bounding box center [66, 133] width 132 height 40
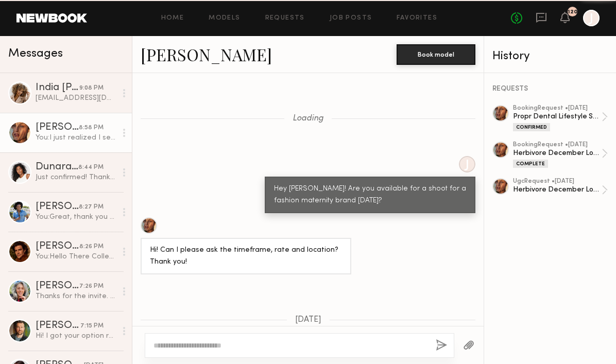
scroll to position [5778, 0]
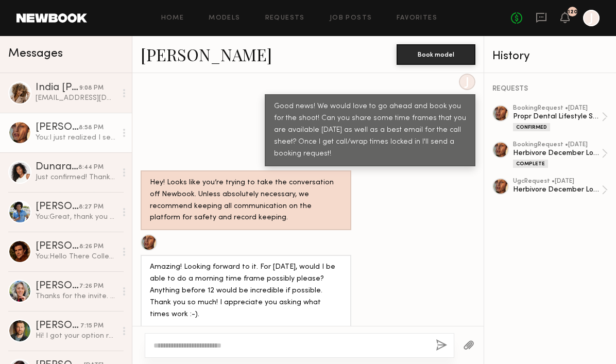
click at [199, 345] on textarea at bounding box center [290, 345] width 274 height 10
type textarea "*"
click at [267, 345] on textarea "**********" at bounding box center [290, 345] width 274 height 10
click at [410, 342] on textarea "**********" at bounding box center [290, 345] width 274 height 10
click at [166, 345] on textarea "**********" at bounding box center [290, 345] width 274 height 10
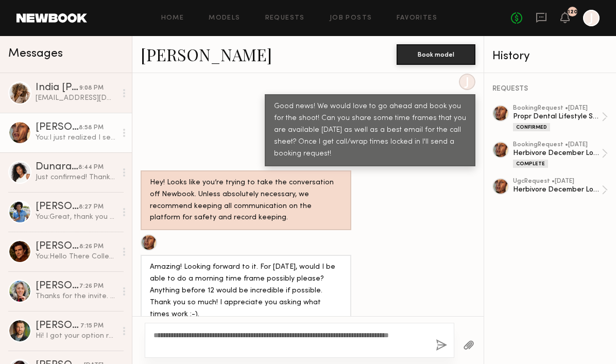
click at [237, 335] on textarea "**********" at bounding box center [290, 340] width 274 height 21
type textarea "**********"
click at [441, 345] on button "button" at bounding box center [441, 345] width 11 height 13
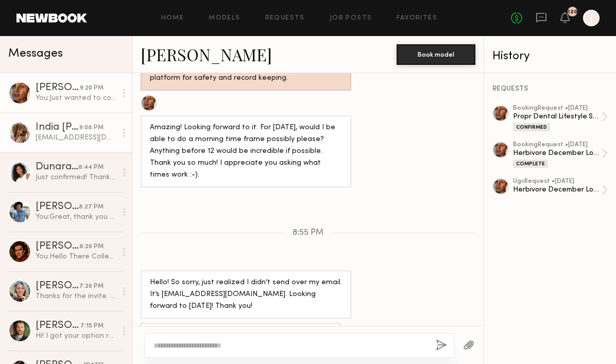
click at [80, 129] on div "9:08 PM" at bounding box center [91, 128] width 24 height 10
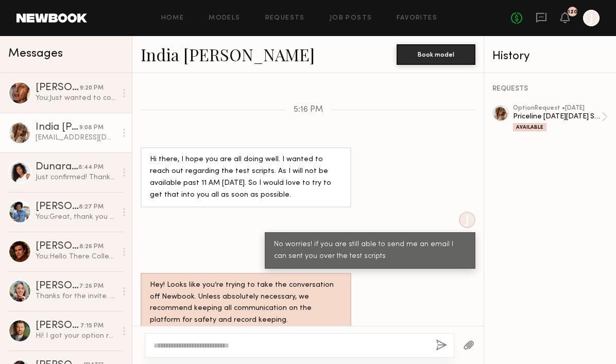
scroll to position [1359, 0]
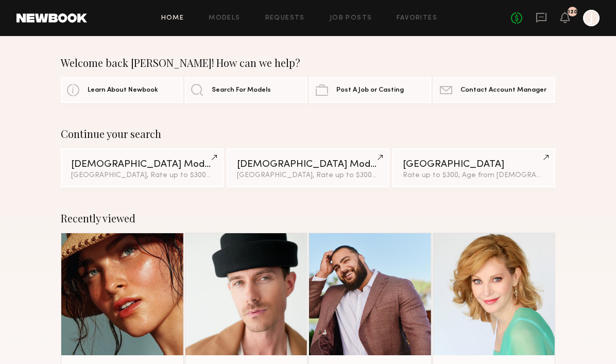
click at [550, 13] on div "No fees up to $5,000 120 J" at bounding box center [555, 18] width 89 height 16
click at [541, 13] on icon at bounding box center [541, 18] width 10 height 10
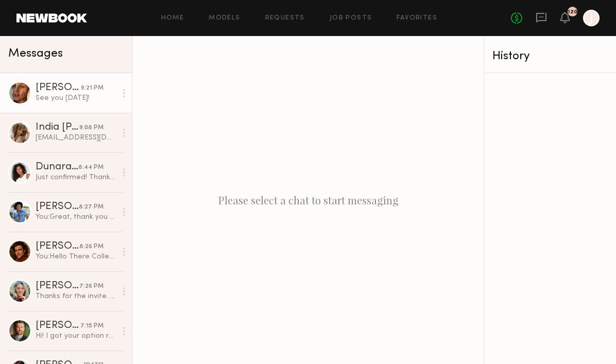
click at [75, 101] on div "See you [DATE]!" at bounding box center [76, 98] width 81 height 10
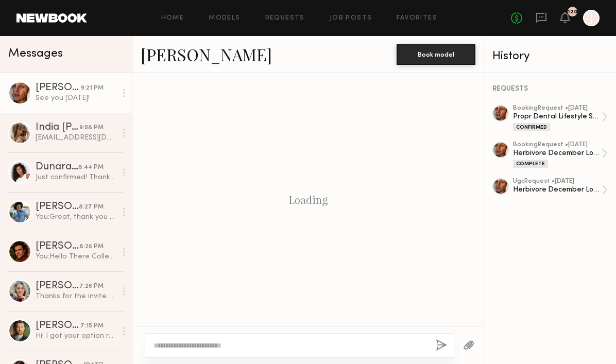
scroll to position [620, 0]
